Goal: Transaction & Acquisition: Purchase product/service

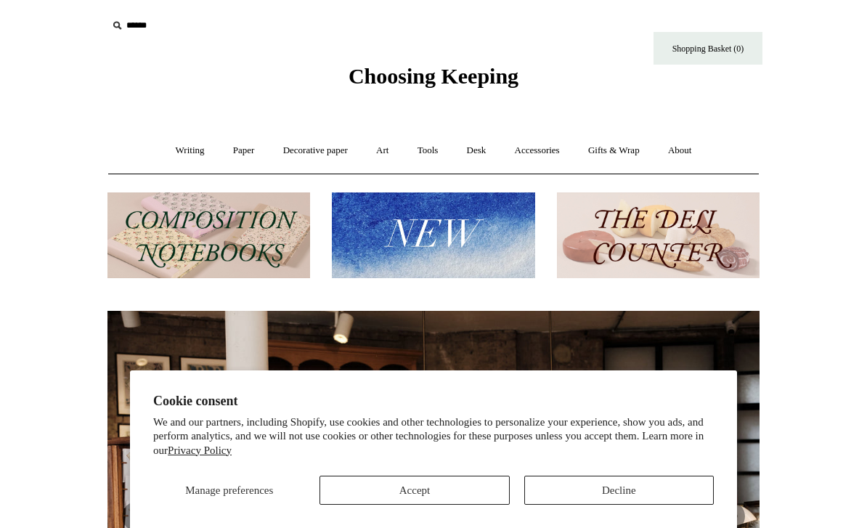
click at [614, 495] on button "Decline" at bounding box center [619, 490] width 190 height 29
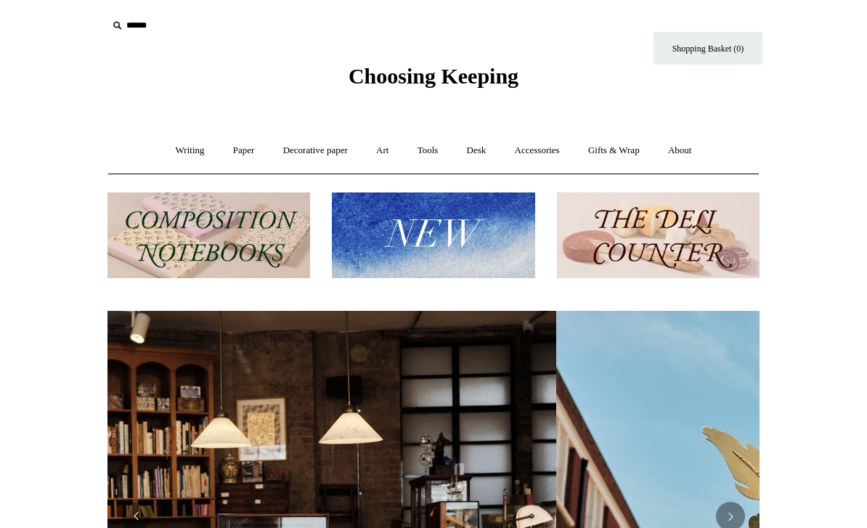
click at [480, 153] on link "Desk +" at bounding box center [477, 150] width 46 height 39
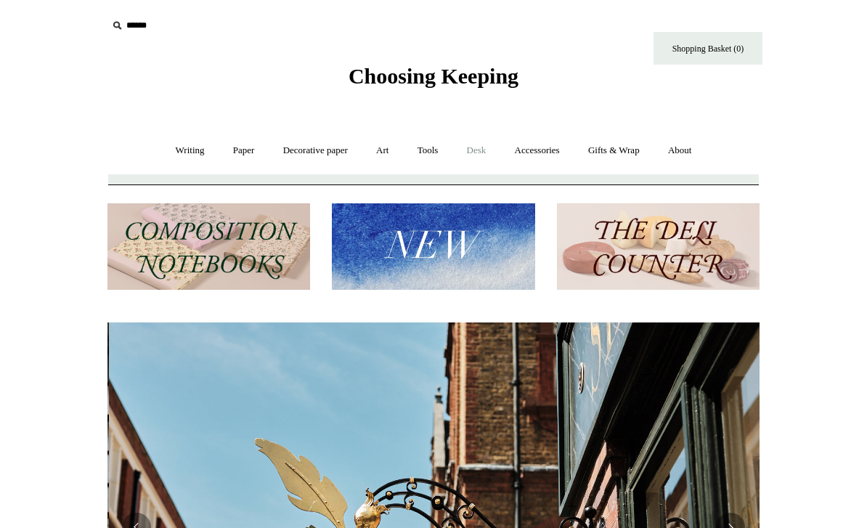
scroll to position [0, 652]
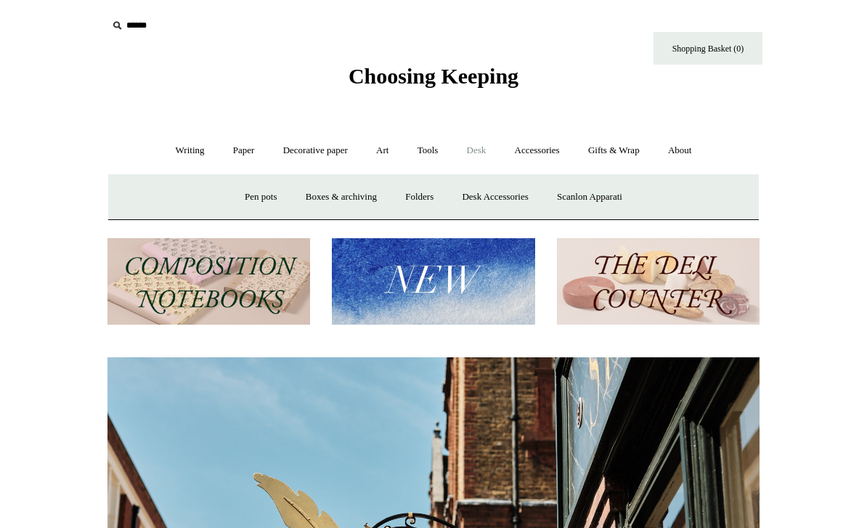
click at [428, 198] on link "Folders" at bounding box center [419, 197] width 54 height 39
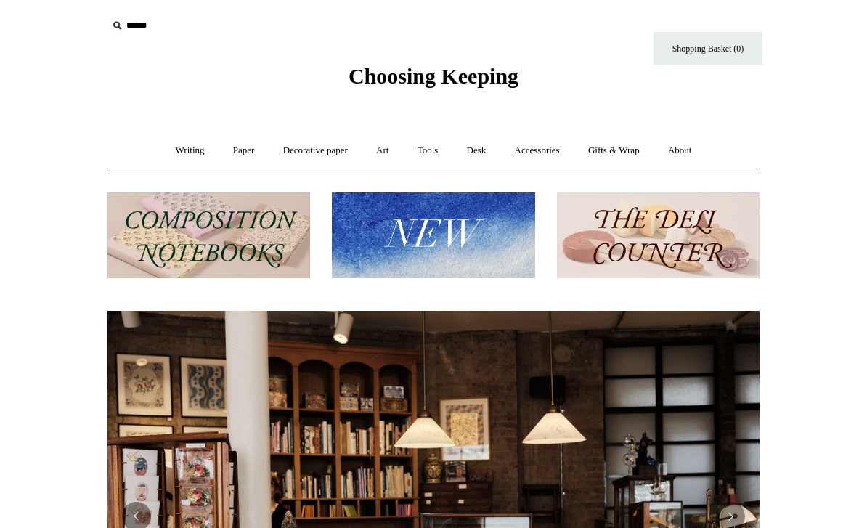
click at [174, 149] on link "Writing +" at bounding box center [190, 150] width 55 height 39
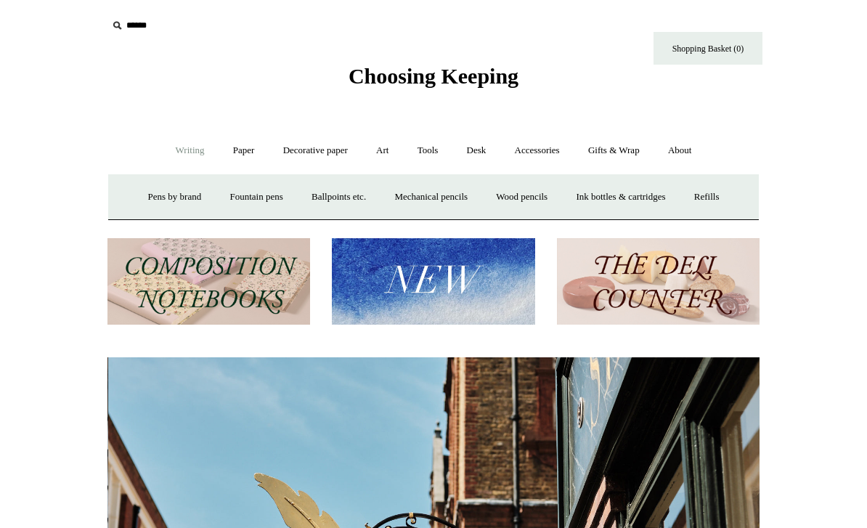
scroll to position [0, 652]
click at [170, 196] on link "Pens by brand +" at bounding box center [175, 197] width 80 height 39
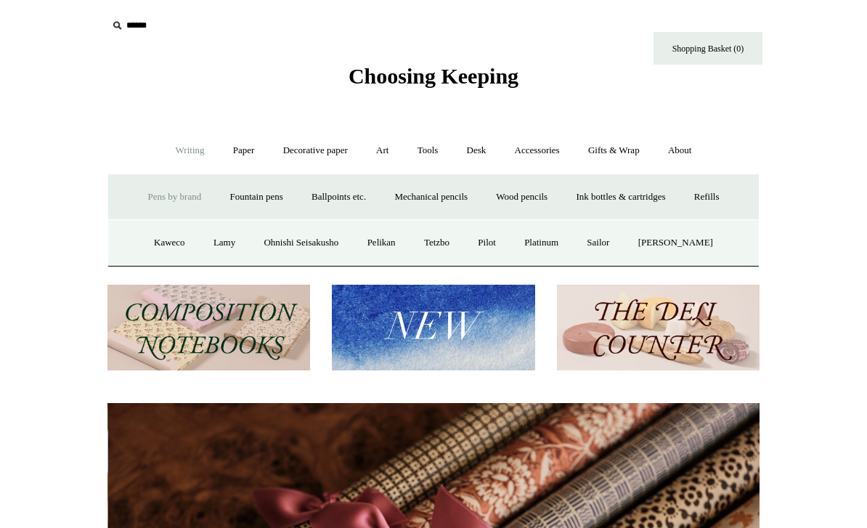
scroll to position [0, 1305]
click at [501, 251] on link "Pilot" at bounding box center [487, 243] width 44 height 39
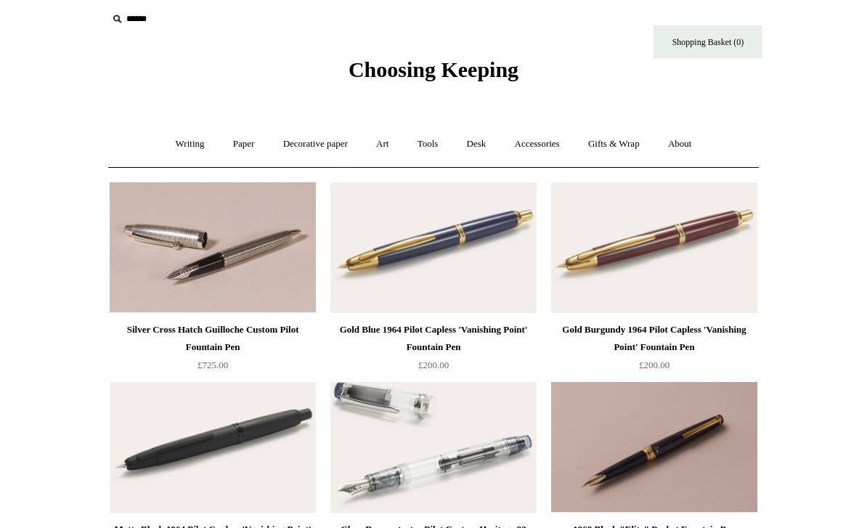
scroll to position [35, 0]
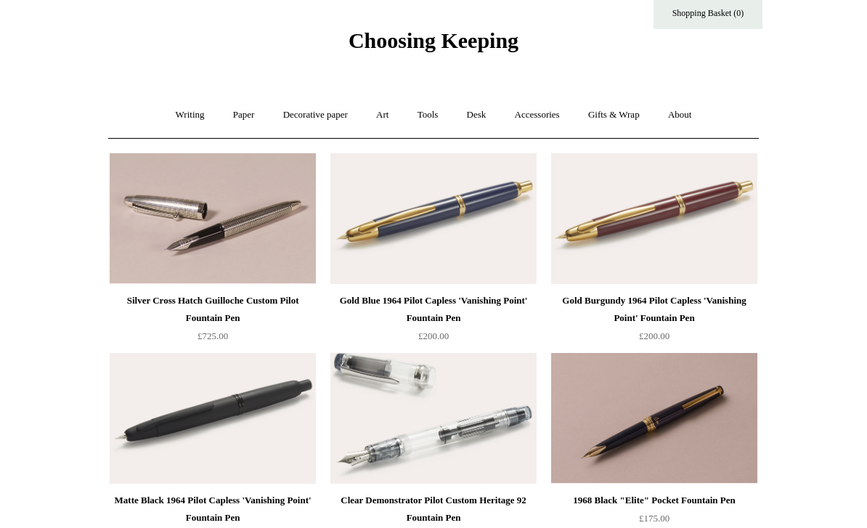
click at [683, 298] on div "Gold Burgundy 1964 Pilot Capless 'Vanishing Point' Fountain Pen" at bounding box center [654, 310] width 199 height 35
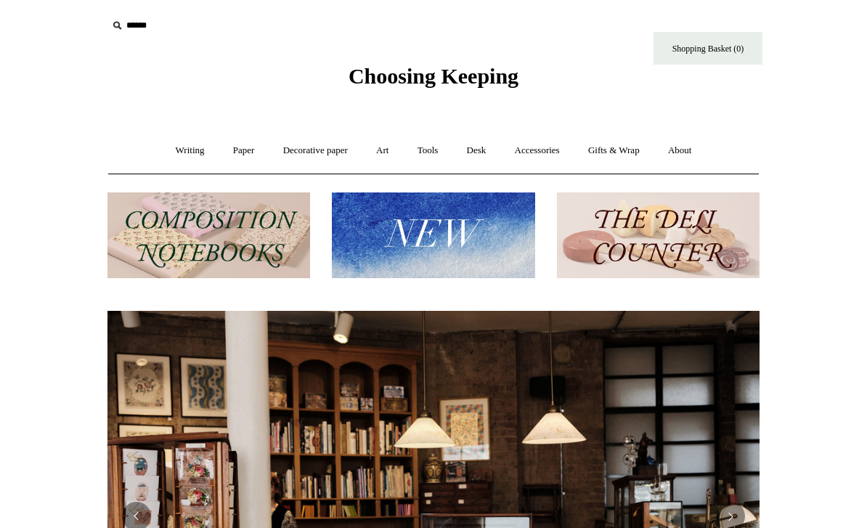
click at [240, 154] on link "Paper +" at bounding box center [244, 150] width 48 height 39
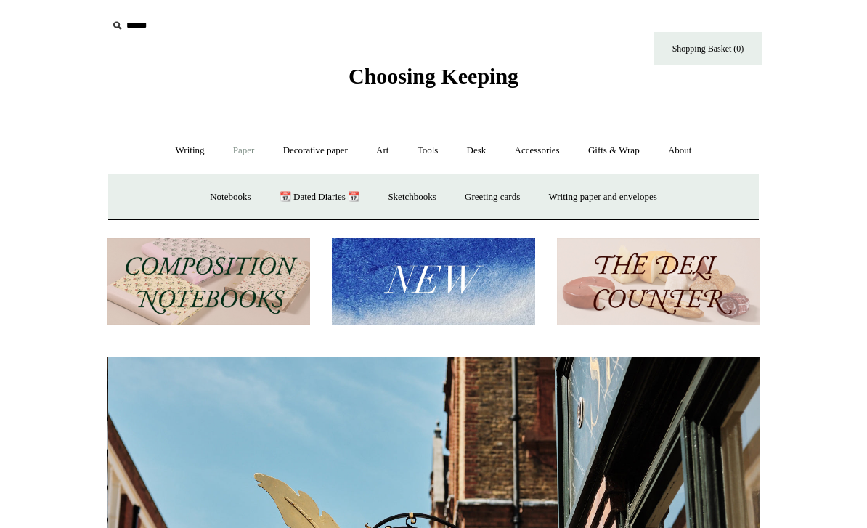
scroll to position [0, 652]
click at [614, 193] on link "Writing paper and envelopes +" at bounding box center [603, 197] width 134 height 39
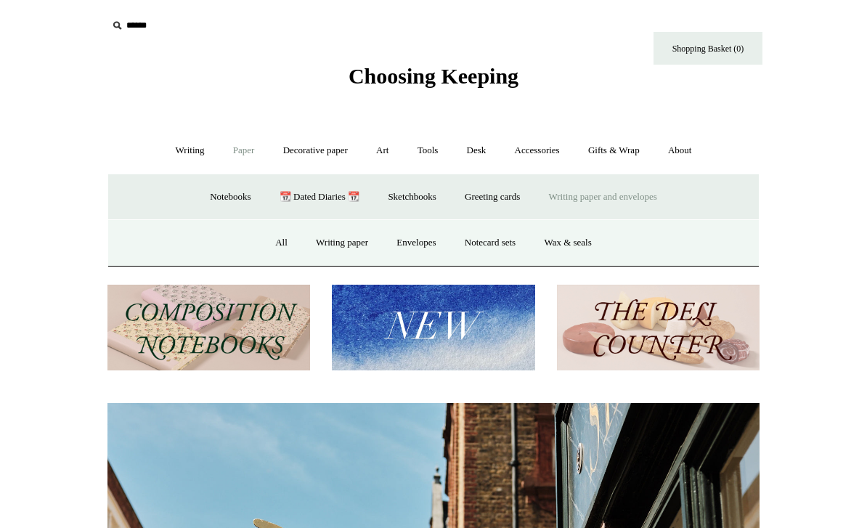
click at [350, 247] on link "Writing paper" at bounding box center [342, 243] width 78 height 39
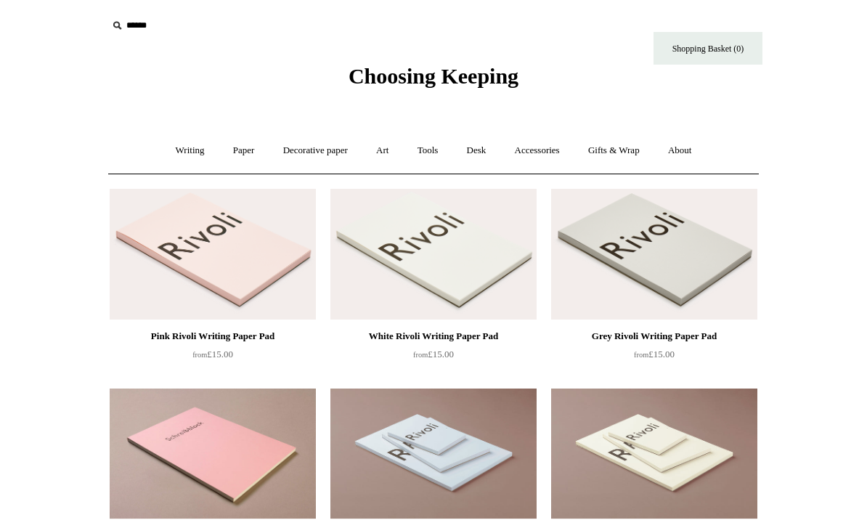
click at [463, 266] on img at bounding box center [434, 254] width 206 height 131
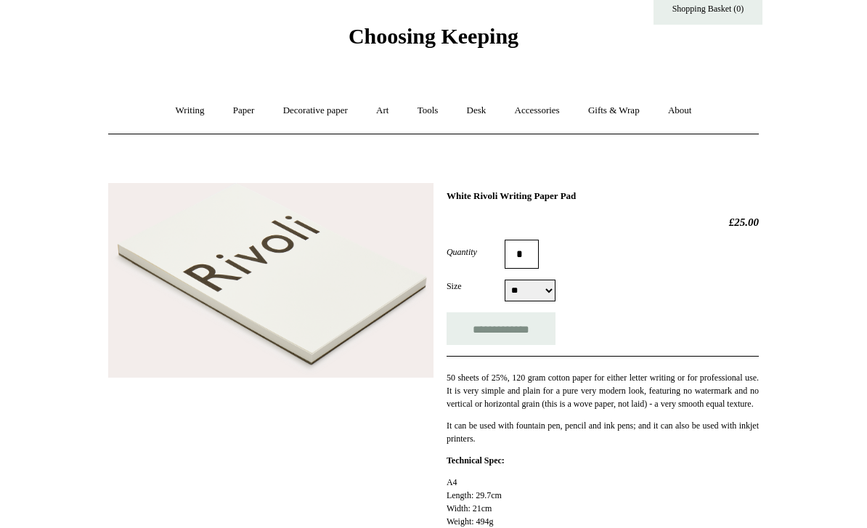
scroll to position [35, 0]
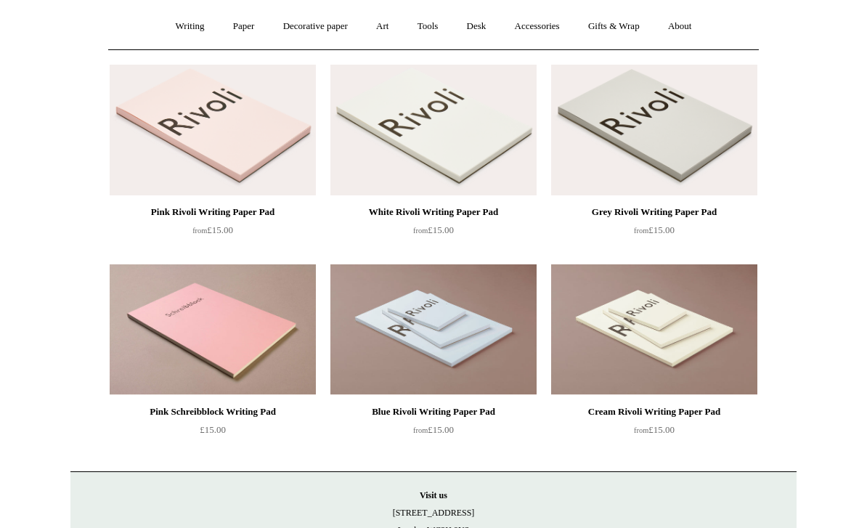
scroll to position [125, 0]
click at [246, 328] on img at bounding box center [213, 329] width 206 height 131
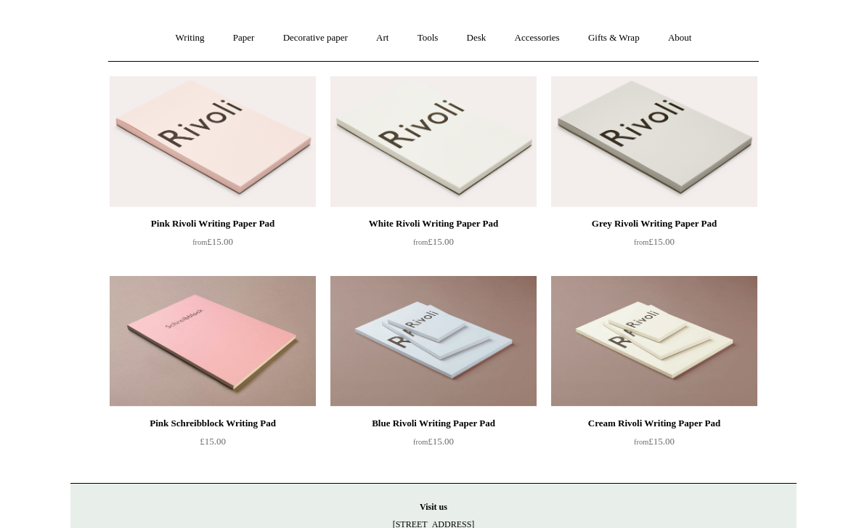
scroll to position [0, 0]
